Goal: Task Accomplishment & Management: Manage account settings

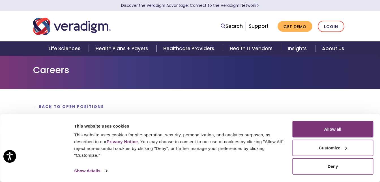
click at [322, 153] on button "Customize" at bounding box center [333, 147] width 81 height 16
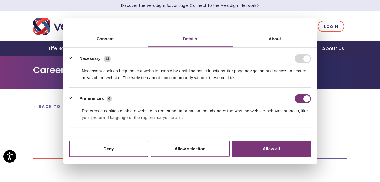
click at [128, 60] on div "Necessary 18" at bounding box center [190, 58] width 242 height 9
click at [299, 62] on form at bounding box center [303, 58] width 16 height 9
click at [299, 99] on input "Preferences" at bounding box center [303, 98] width 16 height 9
checkbox input "false"
click at [299, 58] on form at bounding box center [303, 58] width 16 height 9
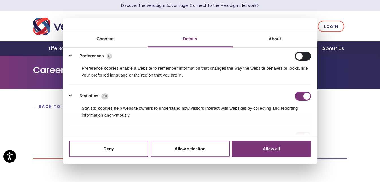
scroll to position [85, 0]
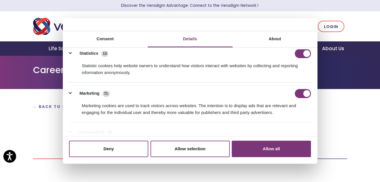
click at [294, 93] on div "Marketing 71" at bounding box center [190, 93] width 242 height 9
click at [297, 93] on input "Marketing" at bounding box center [303, 93] width 16 height 9
checkbox input "false"
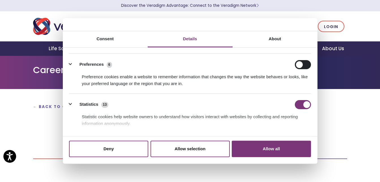
scroll to position [57, 0]
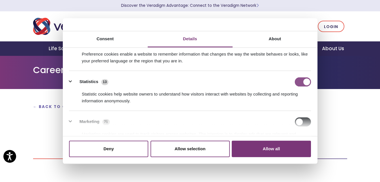
click at [299, 81] on input "Statistics" at bounding box center [303, 81] width 16 height 9
checkbox input "false"
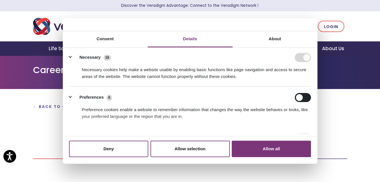
scroll to position [0, 0]
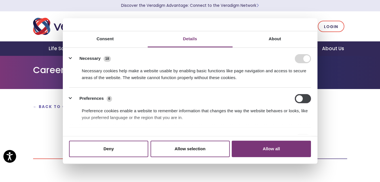
click at [305, 97] on input "Preferences" at bounding box center [303, 98] width 16 height 9
checkbox input "true"
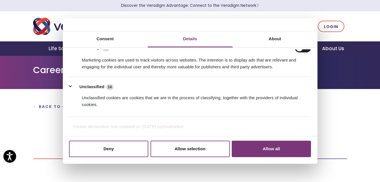
scroll to position [131, 0]
click at [188, 150] on button "Allow selection" at bounding box center [190, 148] width 79 height 16
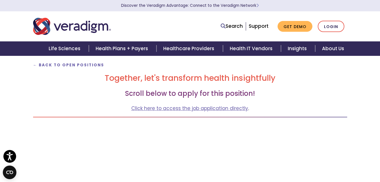
scroll to position [0, 0]
